Goal: Task Accomplishment & Management: Manage account settings

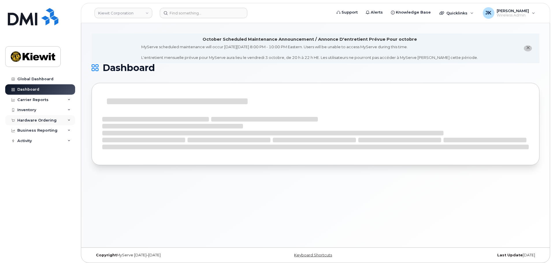
click at [48, 121] on div "Hardware Ordering" at bounding box center [36, 120] width 39 height 5
click at [49, 144] on link "Orders" at bounding box center [45, 142] width 60 height 11
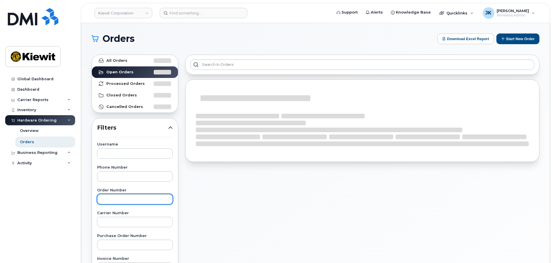
click at [134, 198] on input "text" at bounding box center [135, 199] width 76 height 10
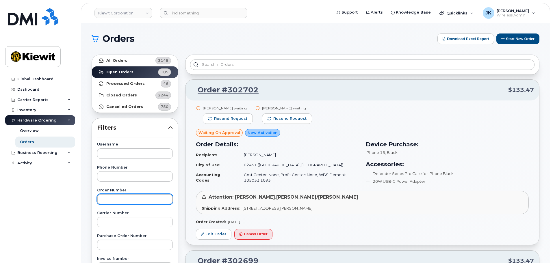
paste input "302699"
type input "302699"
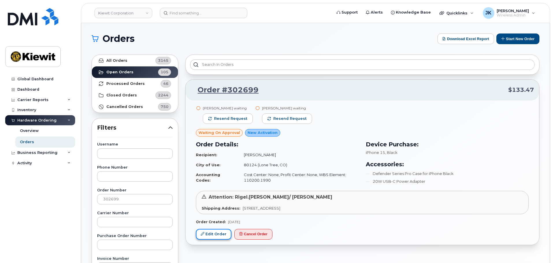
click at [216, 235] on link "Edit Order" at bounding box center [214, 234] width 36 height 11
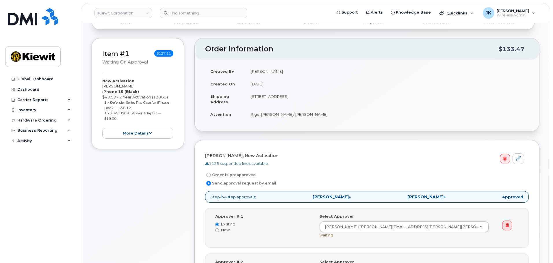
scroll to position [116, 0]
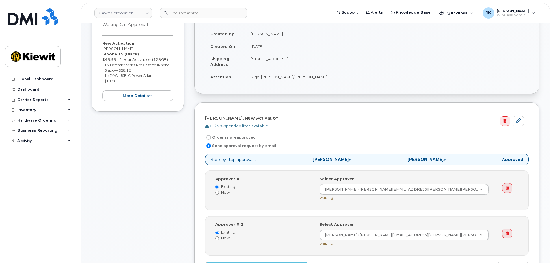
click at [210, 140] on label "Order is preapproved" at bounding box center [230, 137] width 51 height 7
click at [210, 140] on input "Order is preapproved" at bounding box center [208, 137] width 5 height 5
radio input "true"
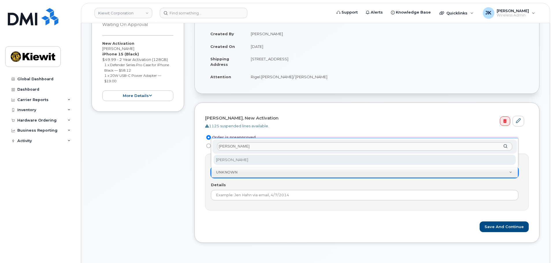
type input "[PERSON_NAME]"
select select "2149666"
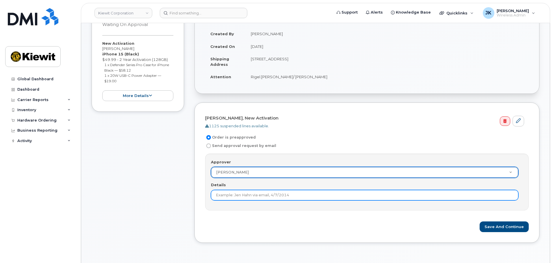
click at [259, 194] on input "Details" at bounding box center [364, 195] width 307 height 10
type input "2nd approval not needed."
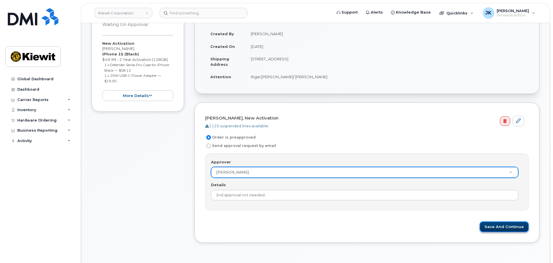
click at [491, 227] on button "Save and Continue" at bounding box center [504, 227] width 49 height 11
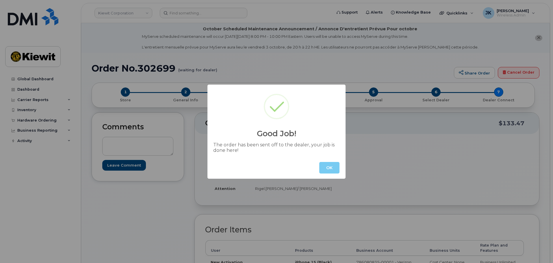
click at [326, 170] on button "OK" at bounding box center [329, 168] width 20 height 12
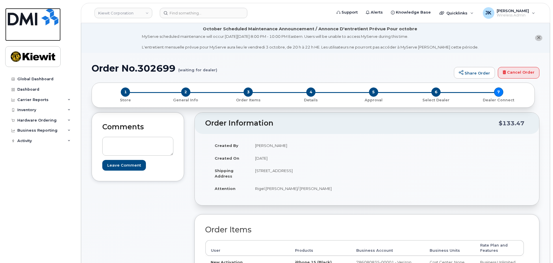
drag, startPoint x: 44, startPoint y: 16, endPoint x: 168, endPoint y: 4, distance: 124.2
click at [44, 16] on img at bounding box center [33, 16] width 51 height 17
